Goal: Task Accomplishment & Management: Manage account settings

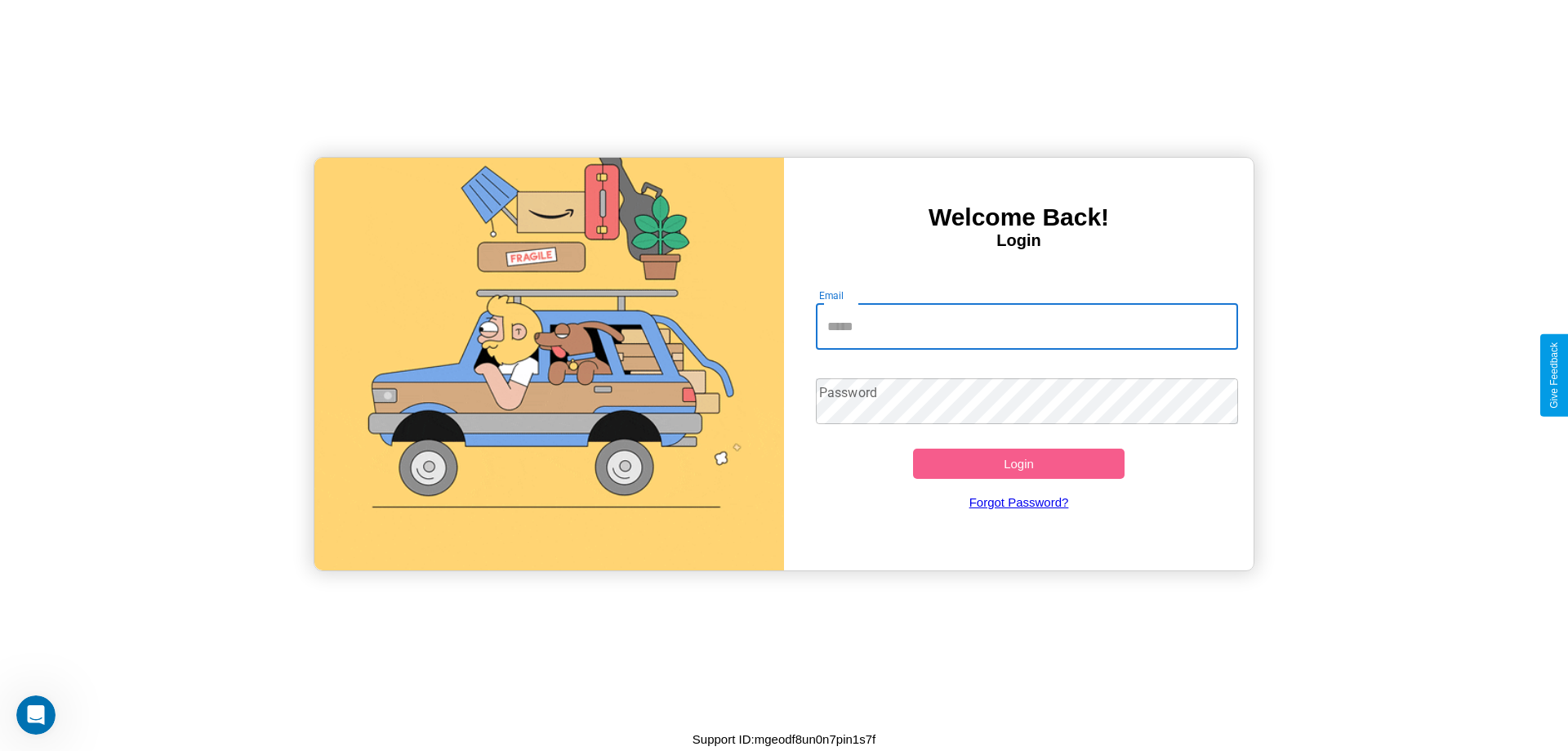
click at [1027, 326] on input "Email" at bounding box center [1027, 327] width 423 height 46
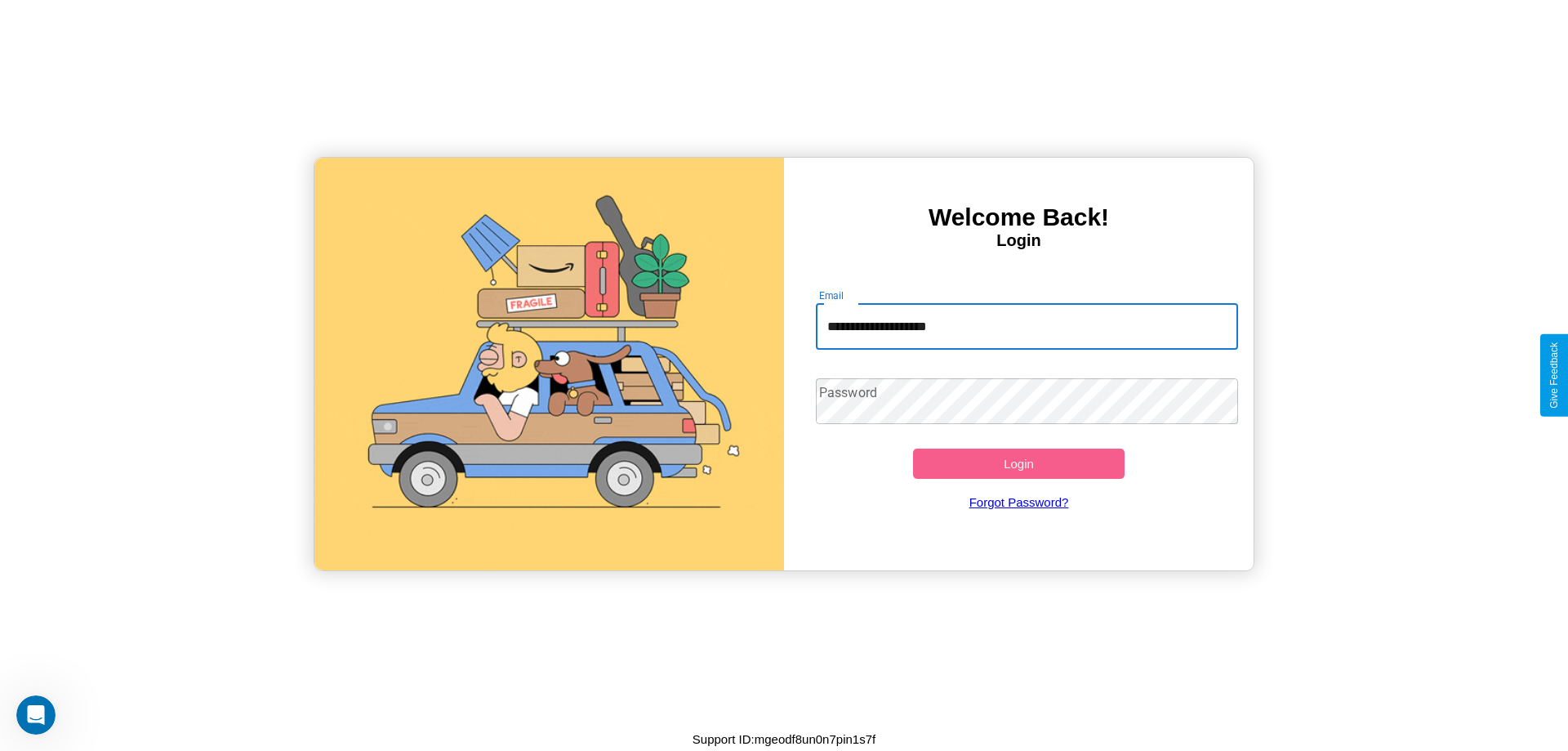
type input "**********"
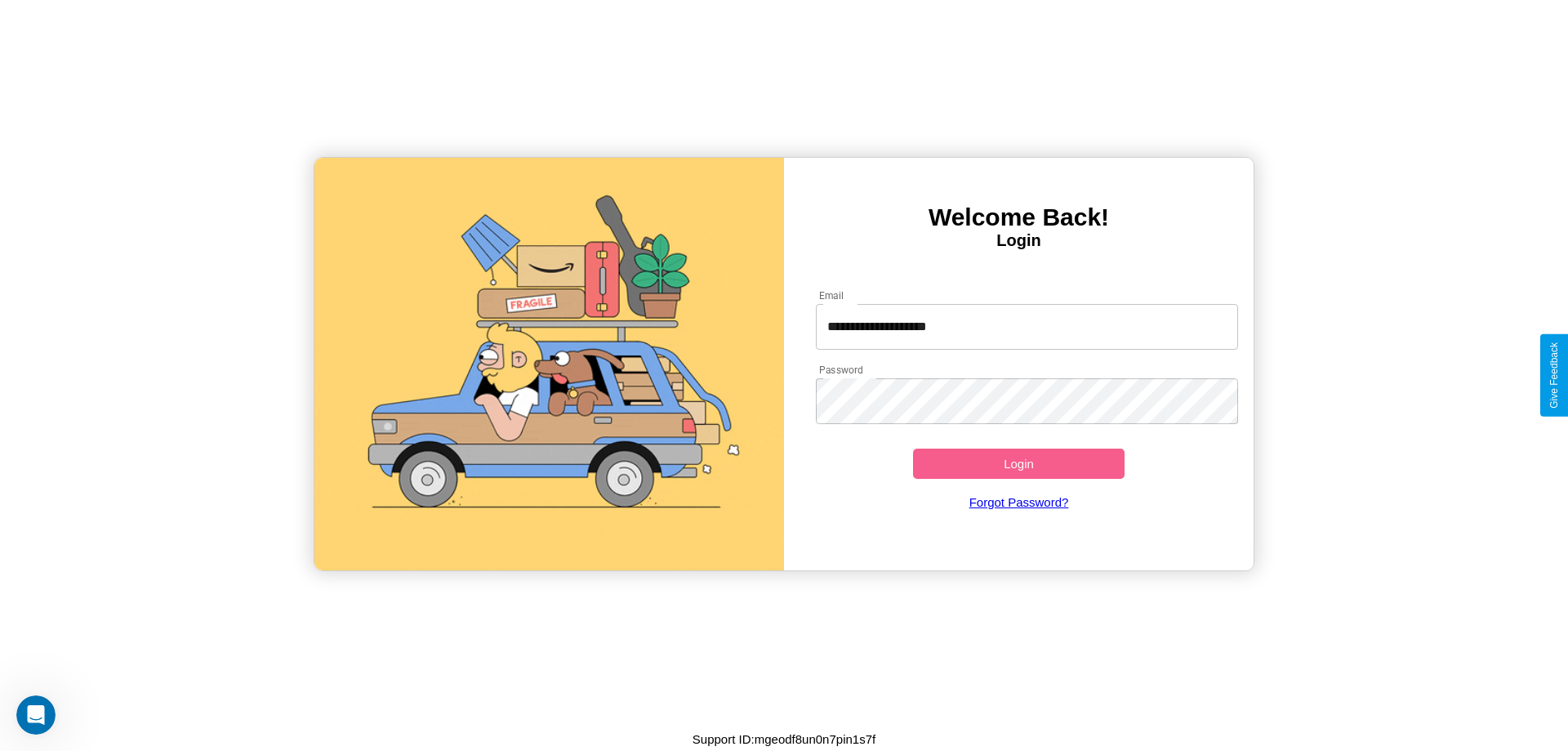
click at [1018, 463] on button "Login" at bounding box center [1018, 463] width 211 height 30
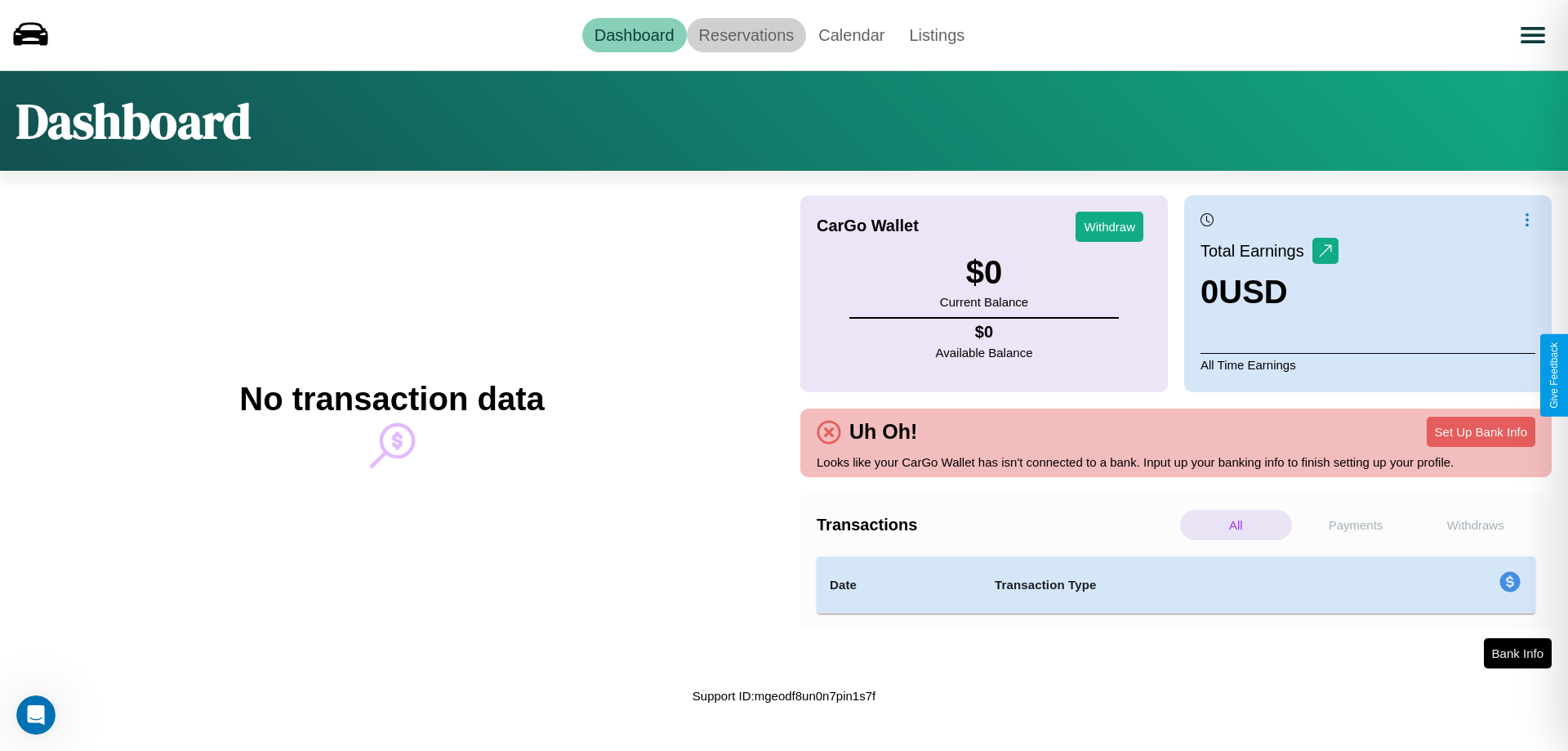
click at [745, 34] on link "Reservations" at bounding box center [747, 34] width 120 height 34
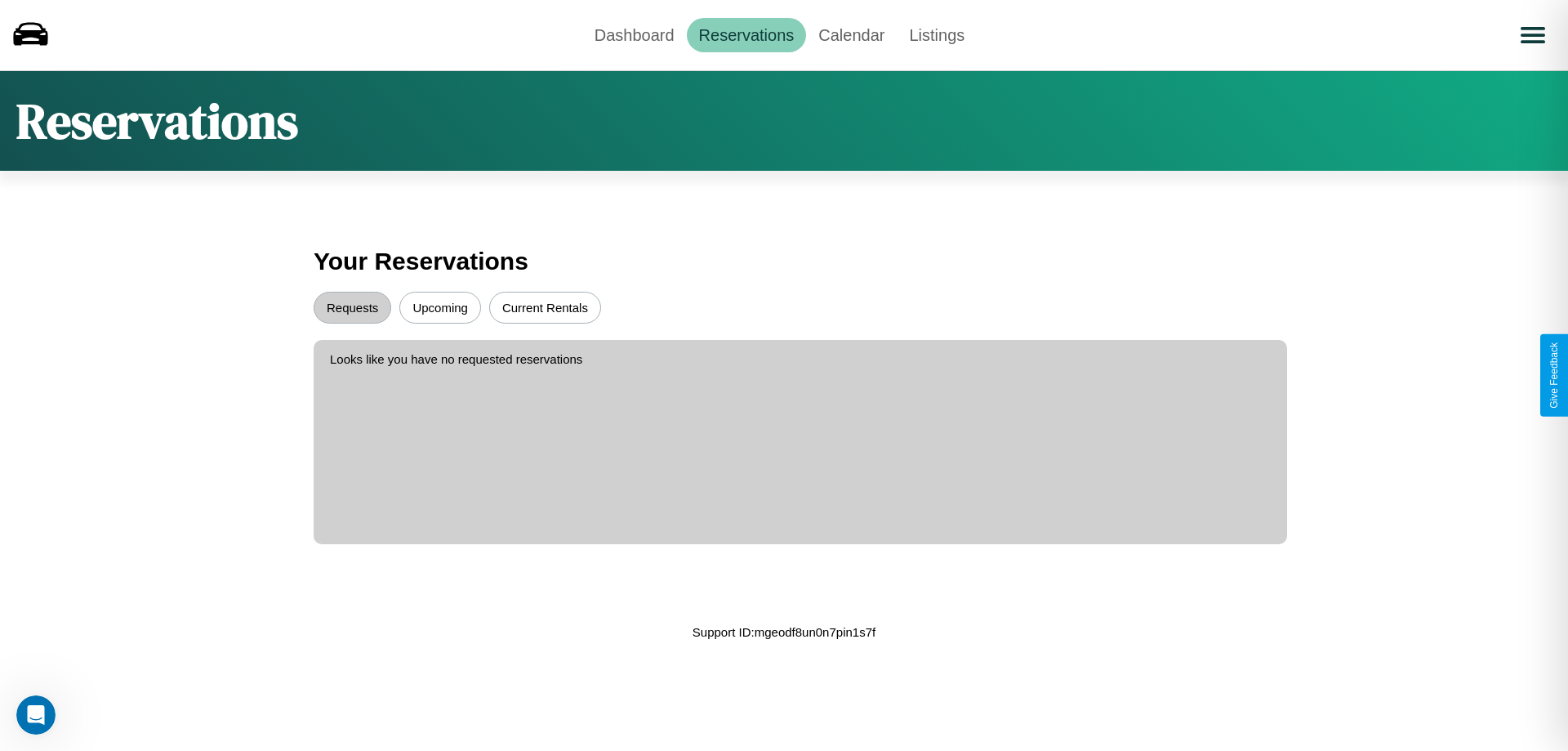
click at [440, 307] on button "Upcoming" at bounding box center [440, 307] width 82 height 32
click at [544, 307] on button "Current Rentals" at bounding box center [544, 307] width 112 height 32
click at [352, 307] on button "Requests" at bounding box center [352, 307] width 77 height 32
